Goal: Task Accomplishment & Management: Use online tool/utility

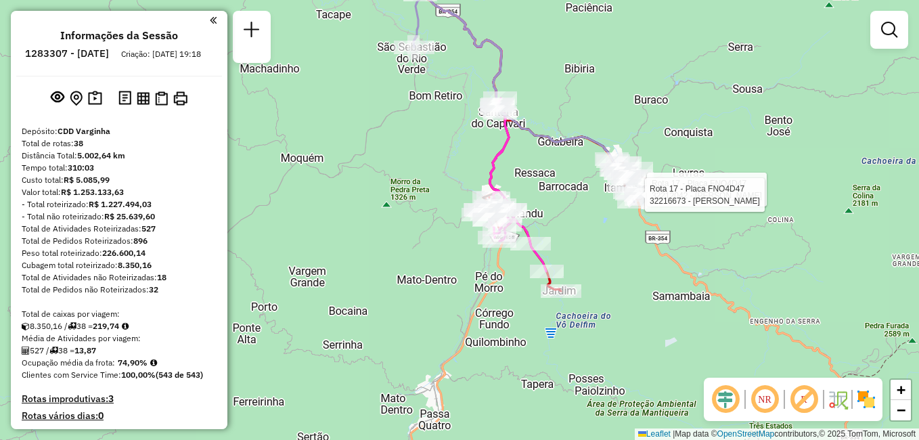
scroll to position [68, 0]
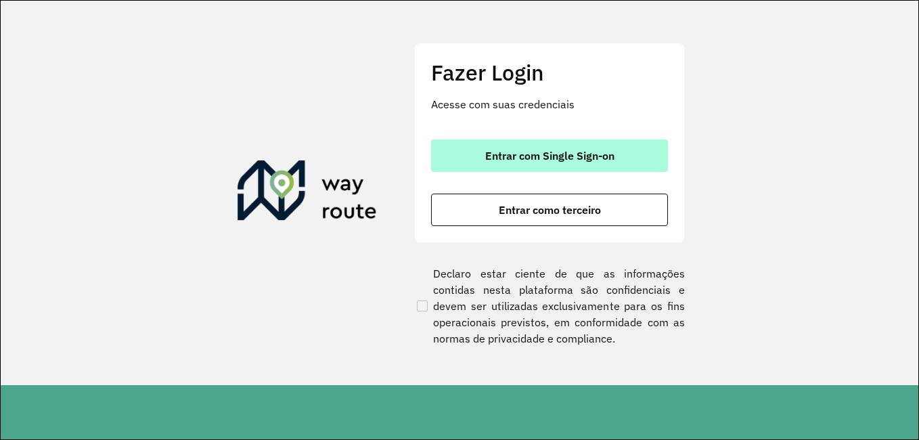
click at [473, 160] on button "Entrar com Single Sign-on" at bounding box center [549, 155] width 237 height 32
